Goal: Task Accomplishment & Management: Use online tool/utility

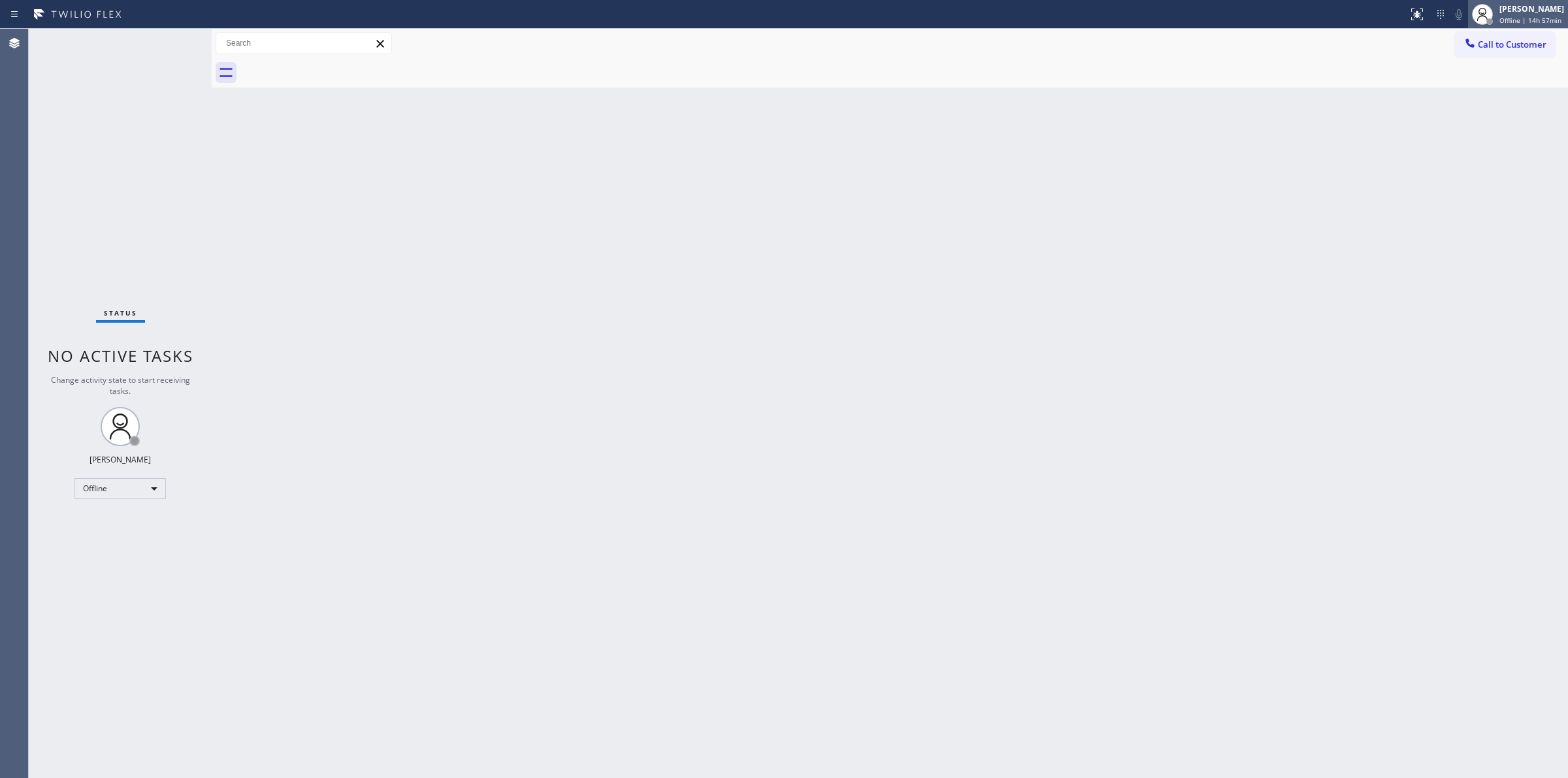
click at [1517, 11] on div "[PERSON_NAME]" at bounding box center [1532, 8] width 65 height 11
click at [1470, 83] on button "Unavailable" at bounding box center [1502, 86] width 130 height 17
click at [1555, 40] on div "Call to Customer Outbound call Location Search location Your caller id phone nu…" at bounding box center [1511, 43] width 113 height 23
click at [1525, 47] on span "Call to Customer" at bounding box center [1511, 44] width 68 height 12
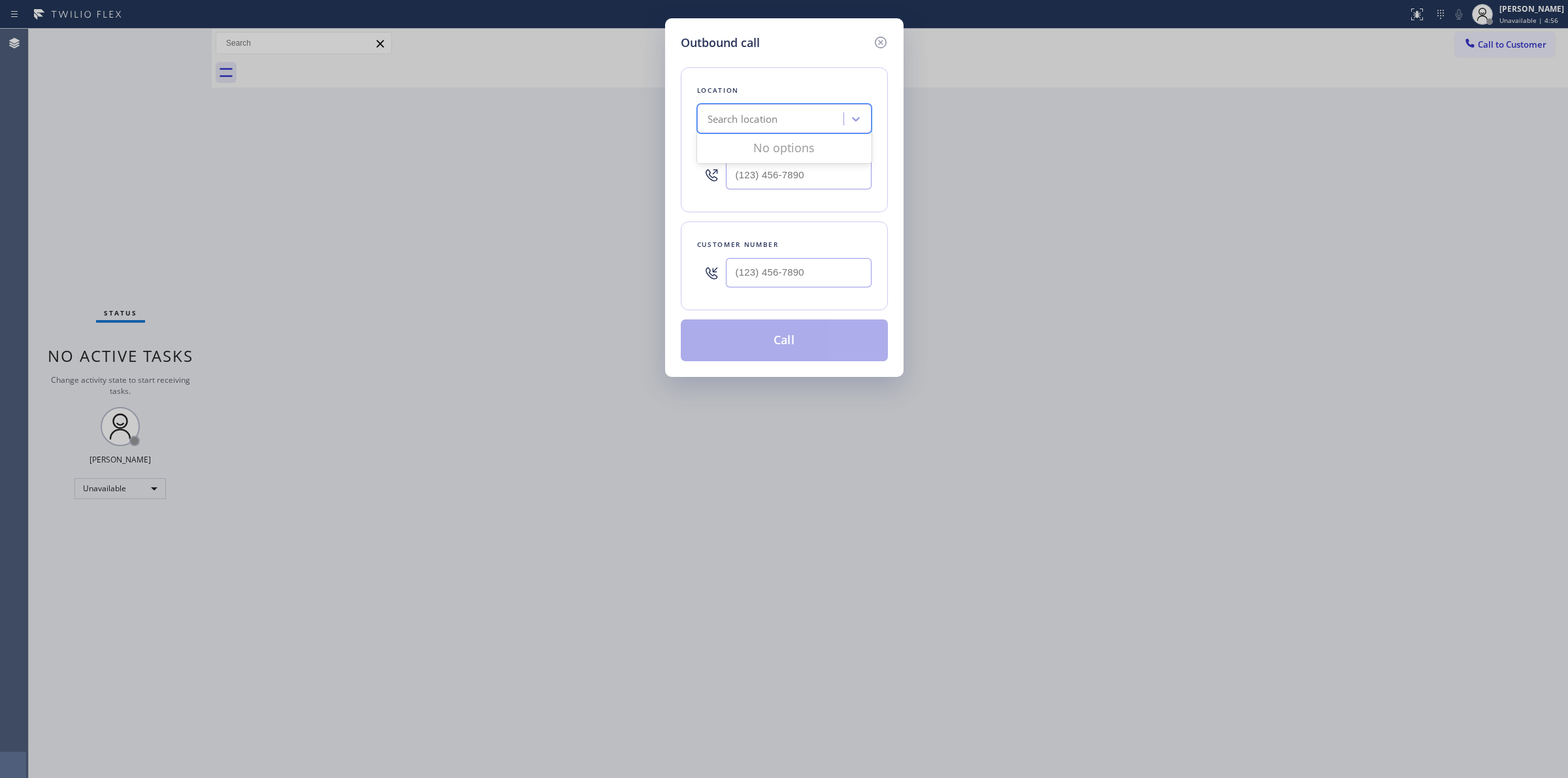
paste input "Electrical Empire"
drag, startPoint x: 720, startPoint y: 112, endPoint x: 778, endPoint y: 125, distance: 59.4
type input "Electrical Empire"
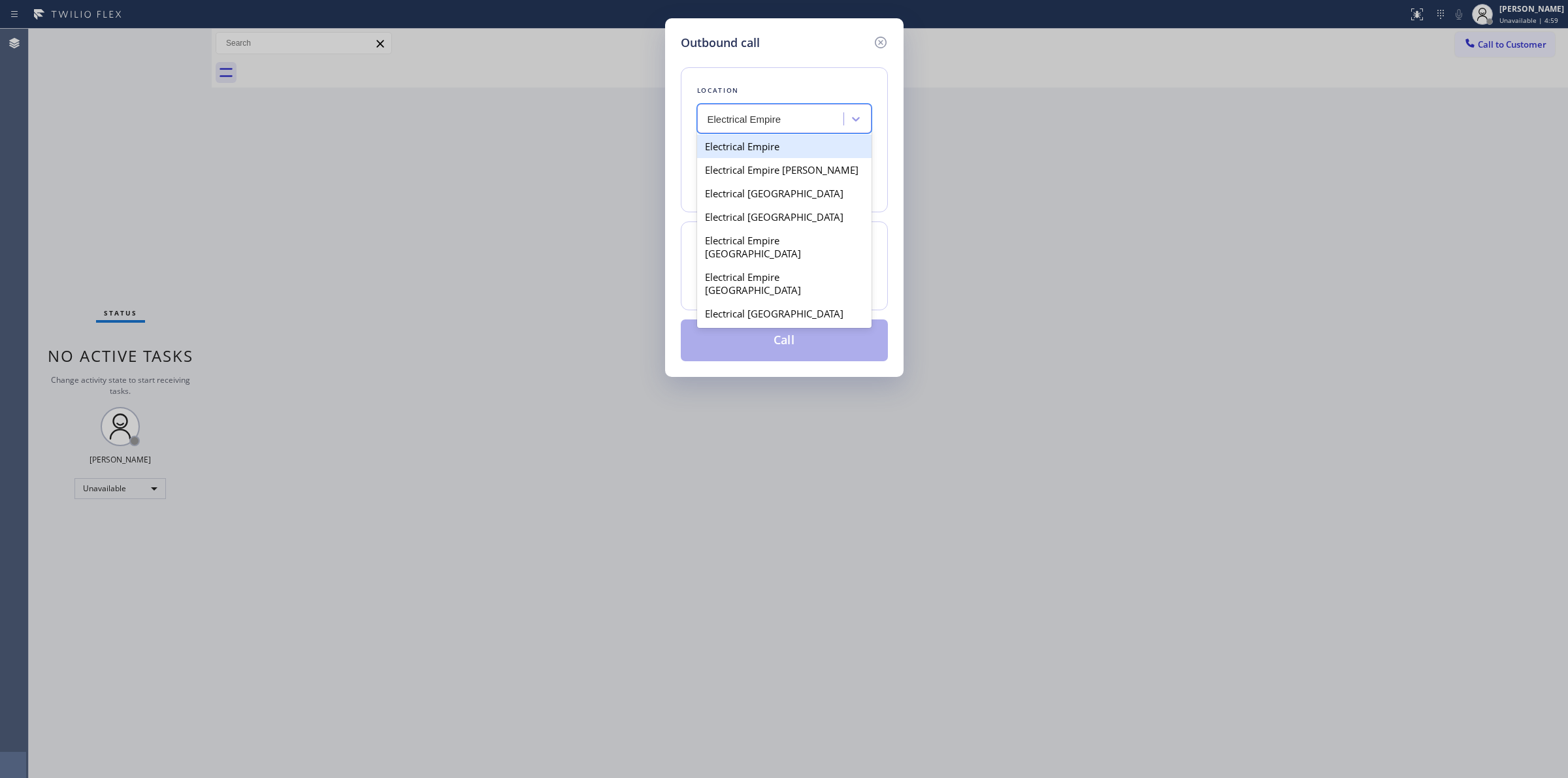
click at [795, 146] on div "Electrical Empire" at bounding box center [784, 147] width 175 height 24
type input "[PHONE_NUMBER]"
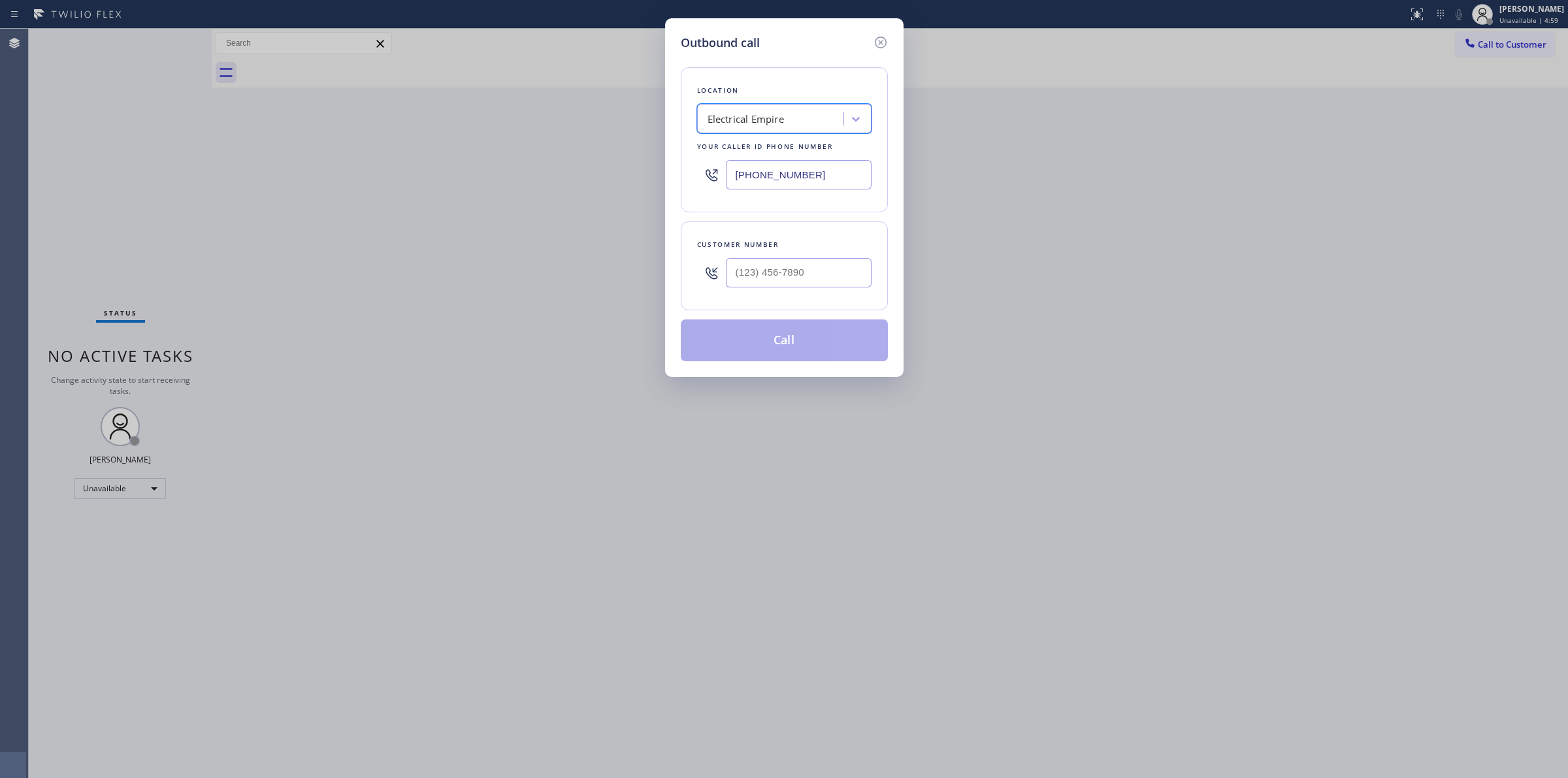
click at [815, 178] on input "[PHONE_NUMBER]" at bounding box center [798, 175] width 146 height 29
click at [880, 39] on icon at bounding box center [880, 42] width 15 height 15
